Goal: Task Accomplishment & Management: Manage account settings

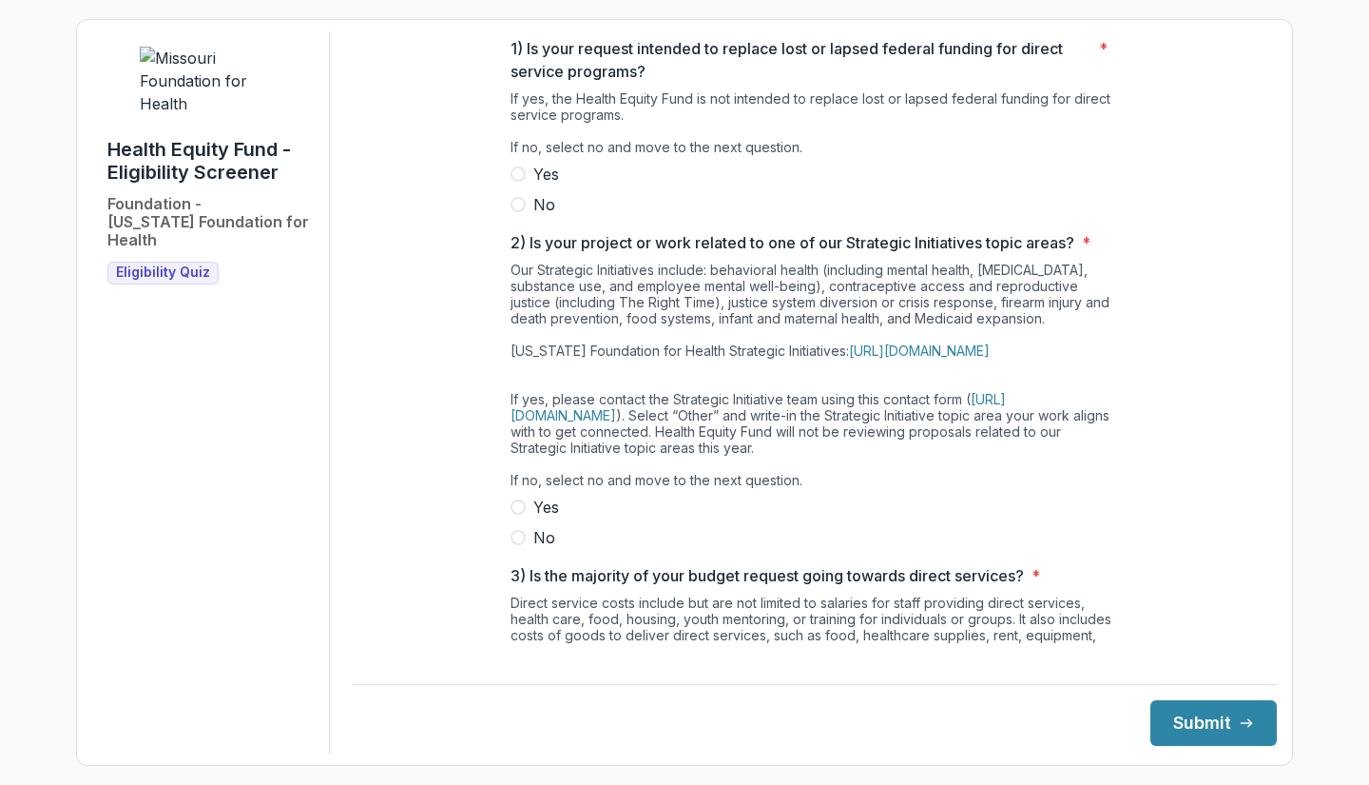
scroll to position [117, 0]
click at [990, 358] on link "https://mffh.org/our-focus/issue-based-work/" at bounding box center [919, 349] width 141 height 16
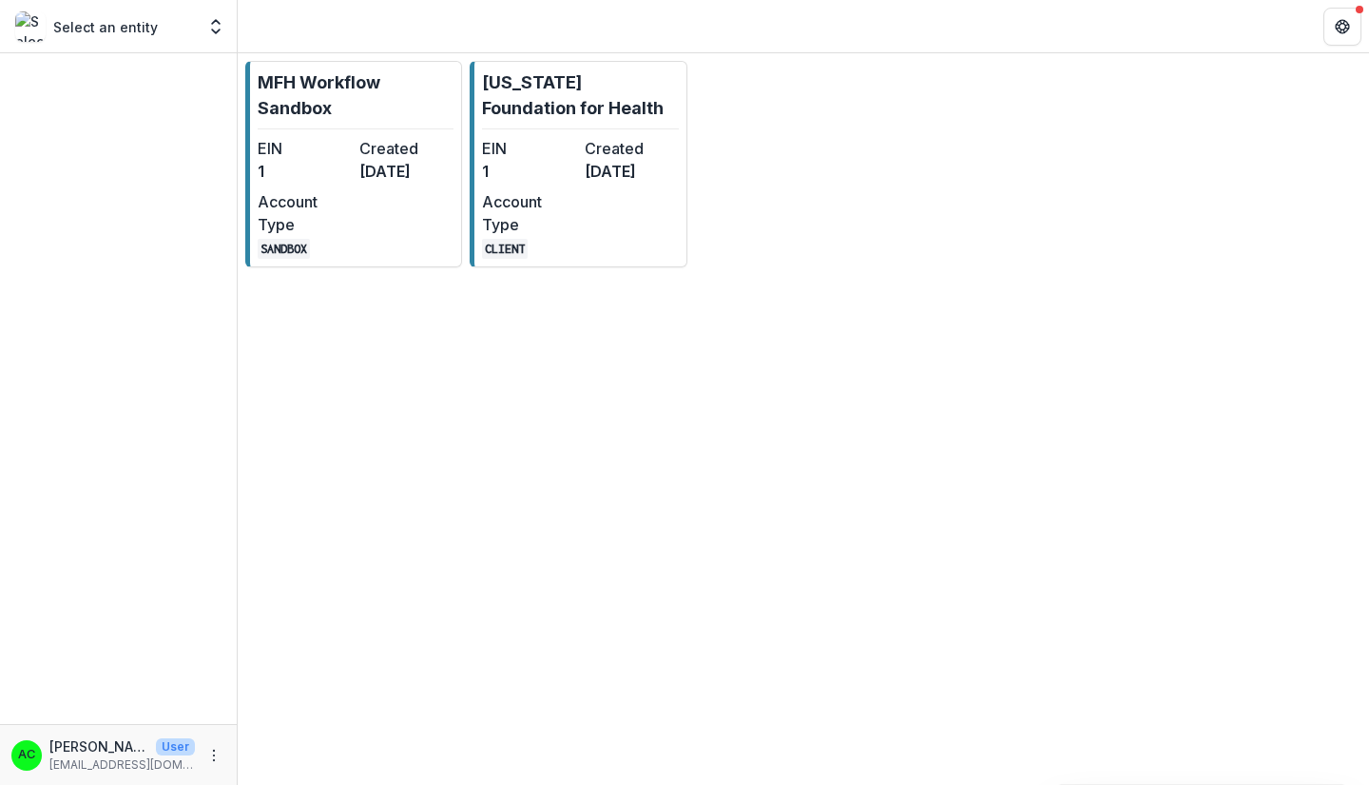
click at [623, 218] on div "EIN 1 Created [DATE] Account Type CLIENT" at bounding box center [580, 198] width 196 height 122
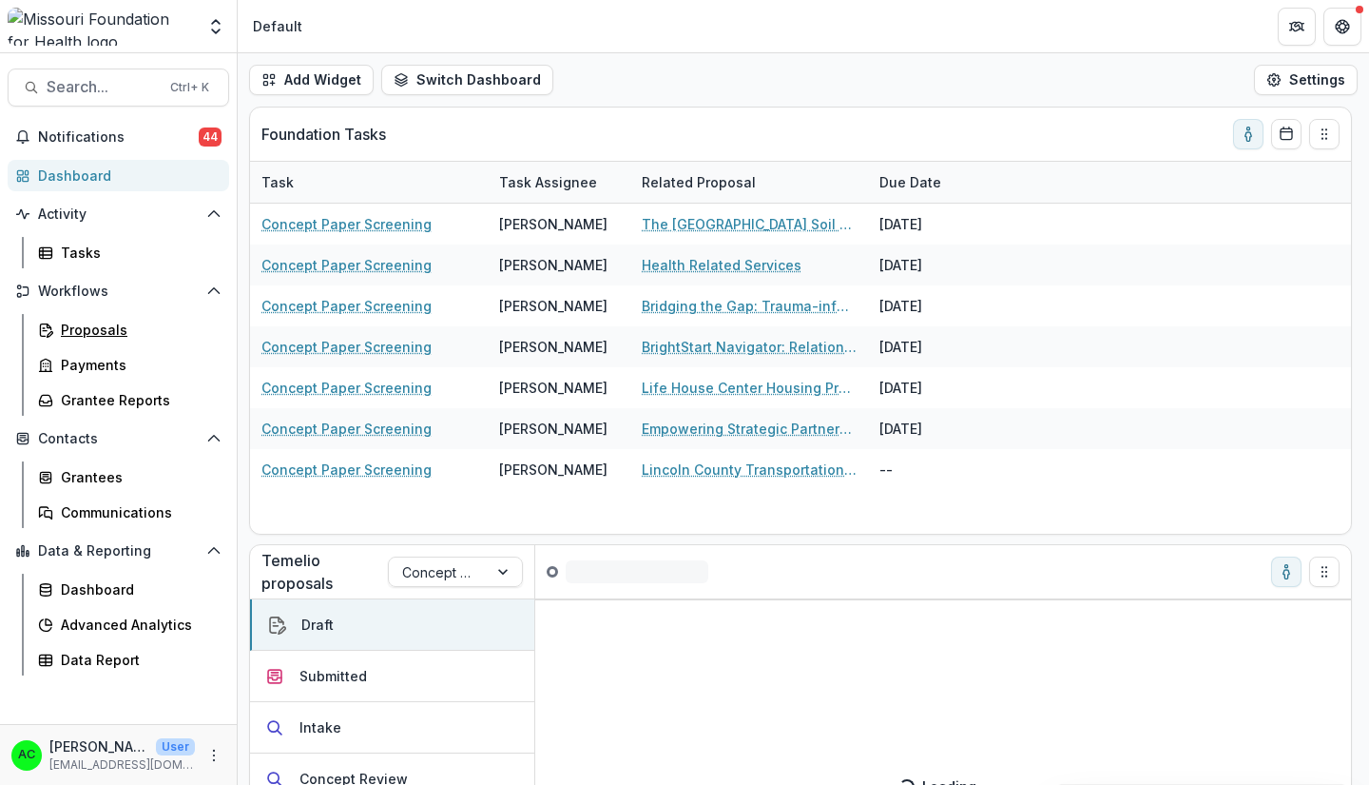
click at [75, 327] on div "Proposals" at bounding box center [137, 330] width 153 height 20
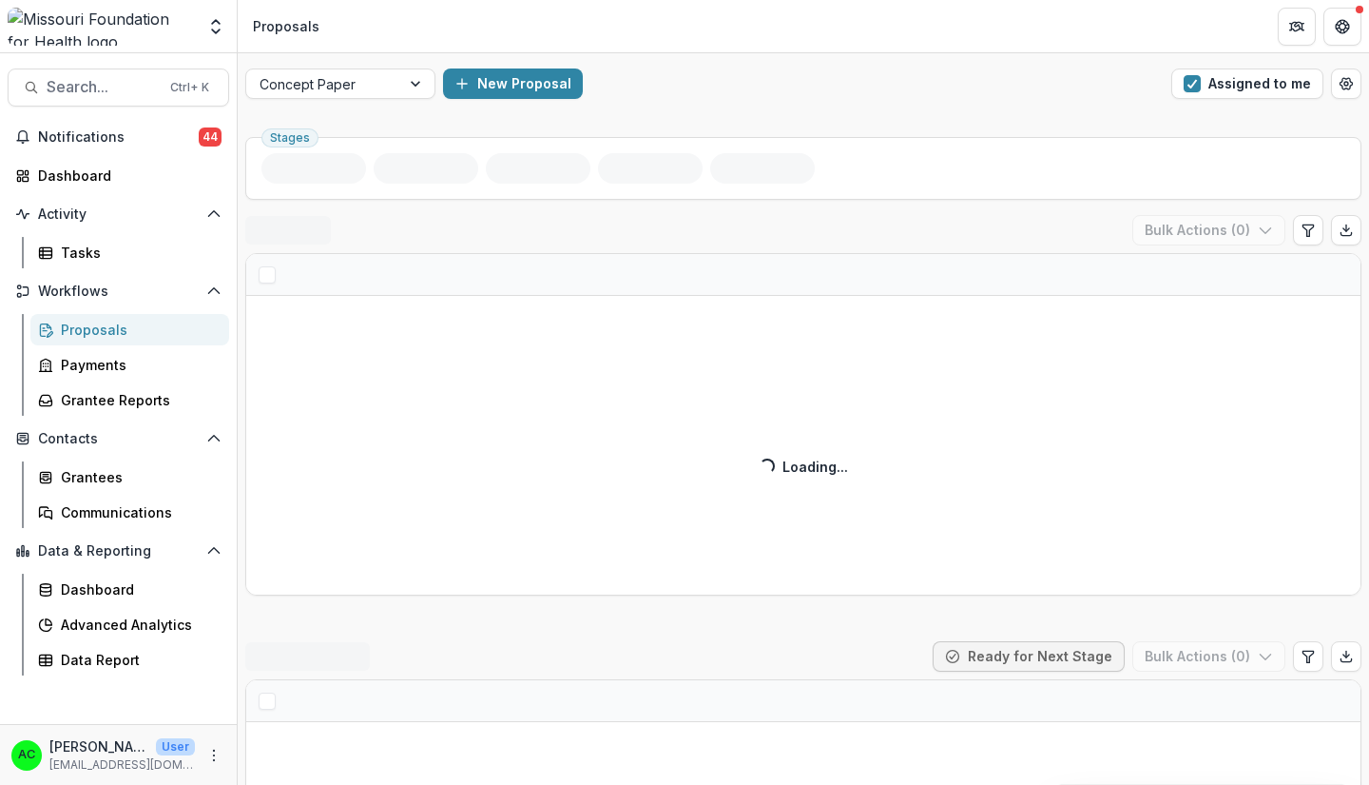
click at [1227, 83] on button "Assigned to me" at bounding box center [1248, 83] width 152 height 30
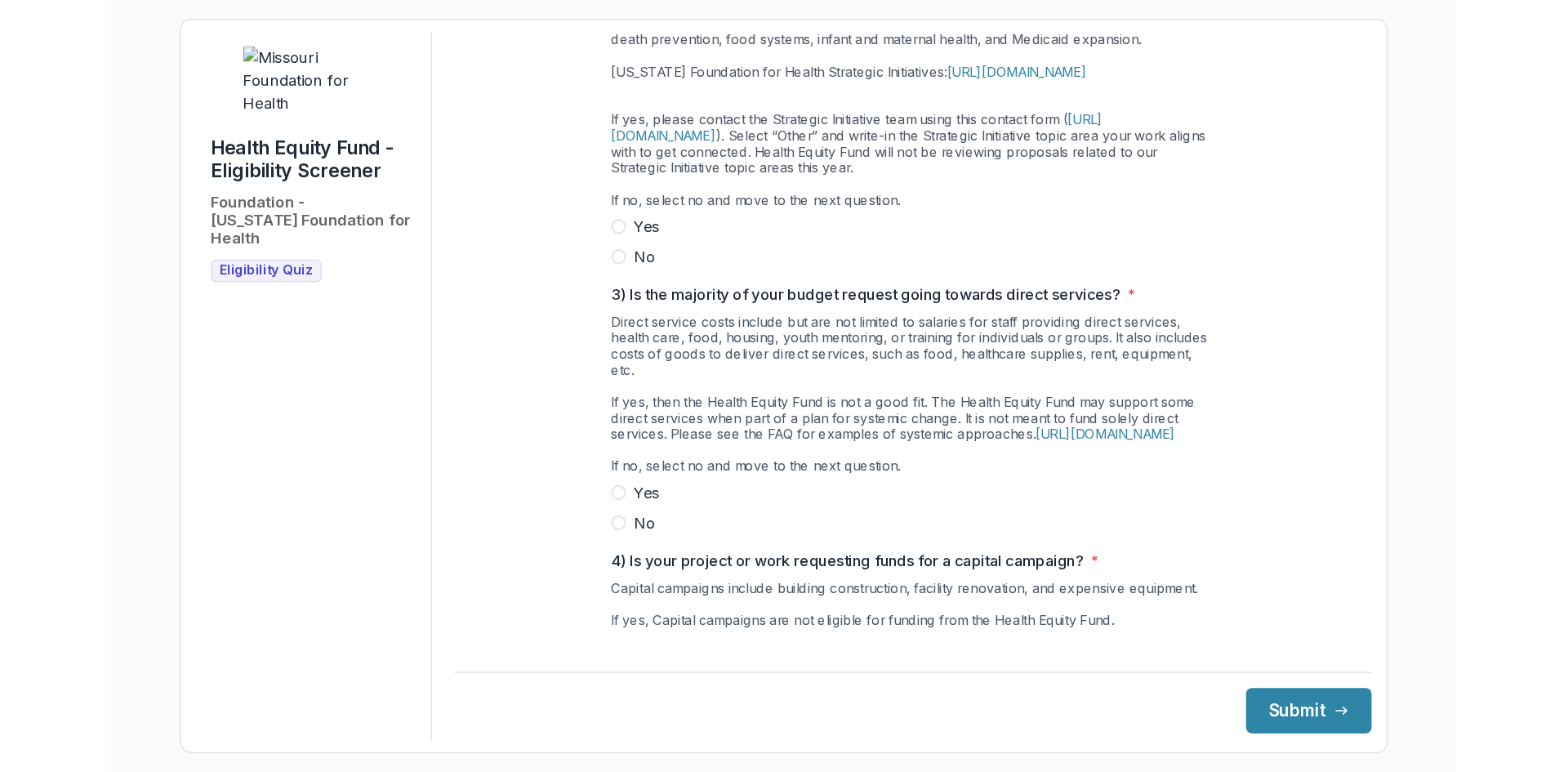
scroll to position [340, 0]
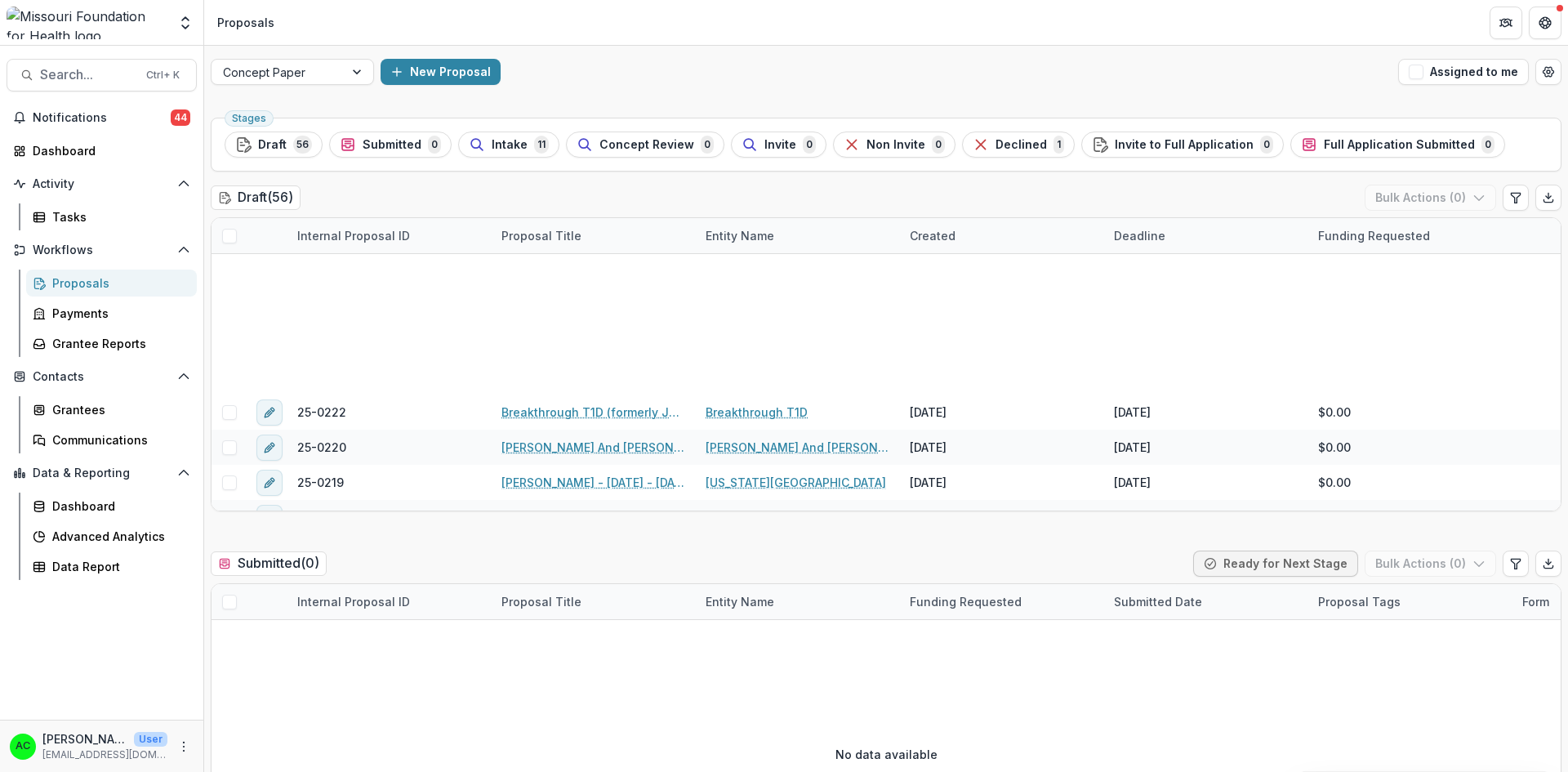
scroll to position [0, 2]
